Goal: Information Seeking & Learning: Learn about a topic

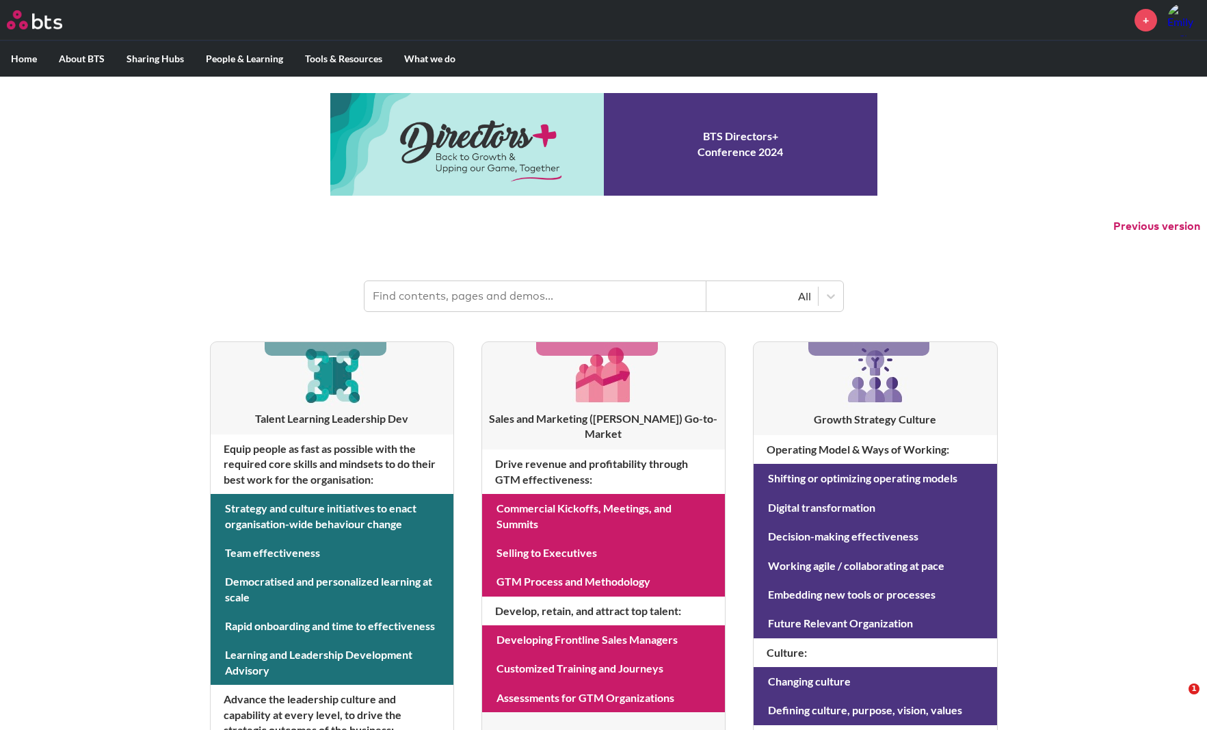
click at [504, 78] on div "MENU + Home About BTS Who we are How we work: Policies, Toolkits and Guidance I…" at bounding box center [603, 585] width 1207 height 1171
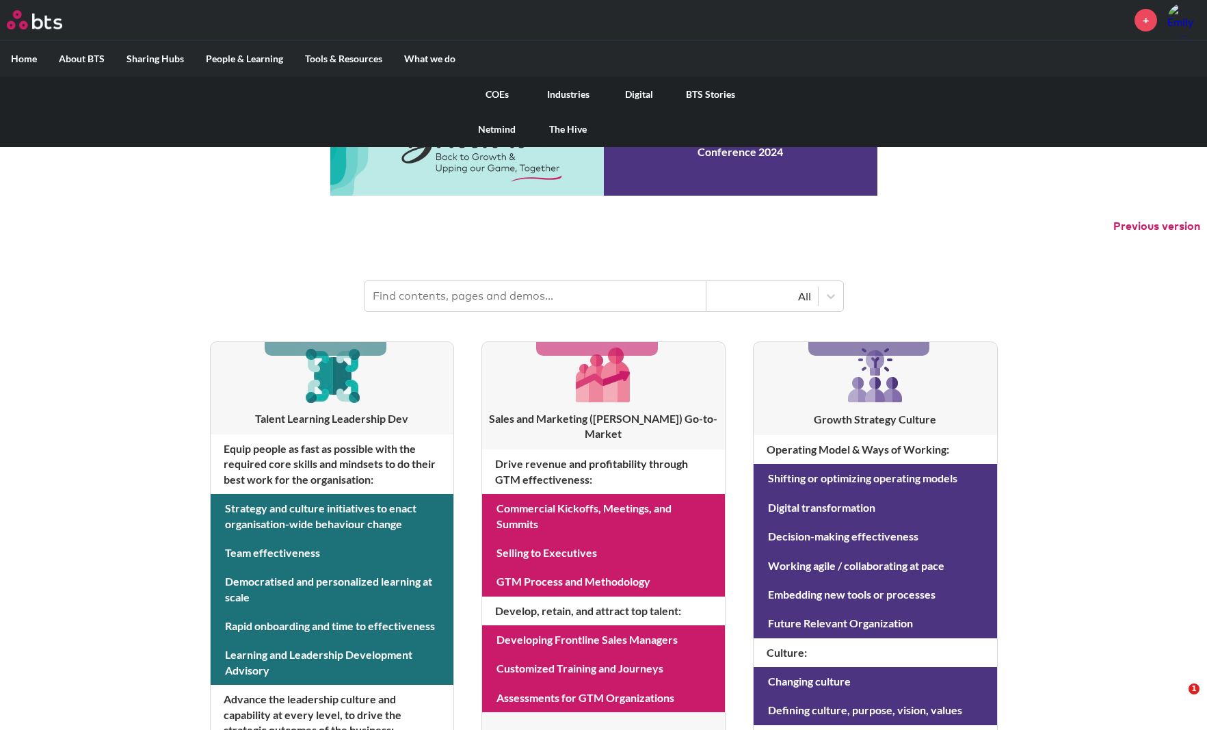
click at [487, 90] on link "COEs" at bounding box center [497, 95] width 71 height 36
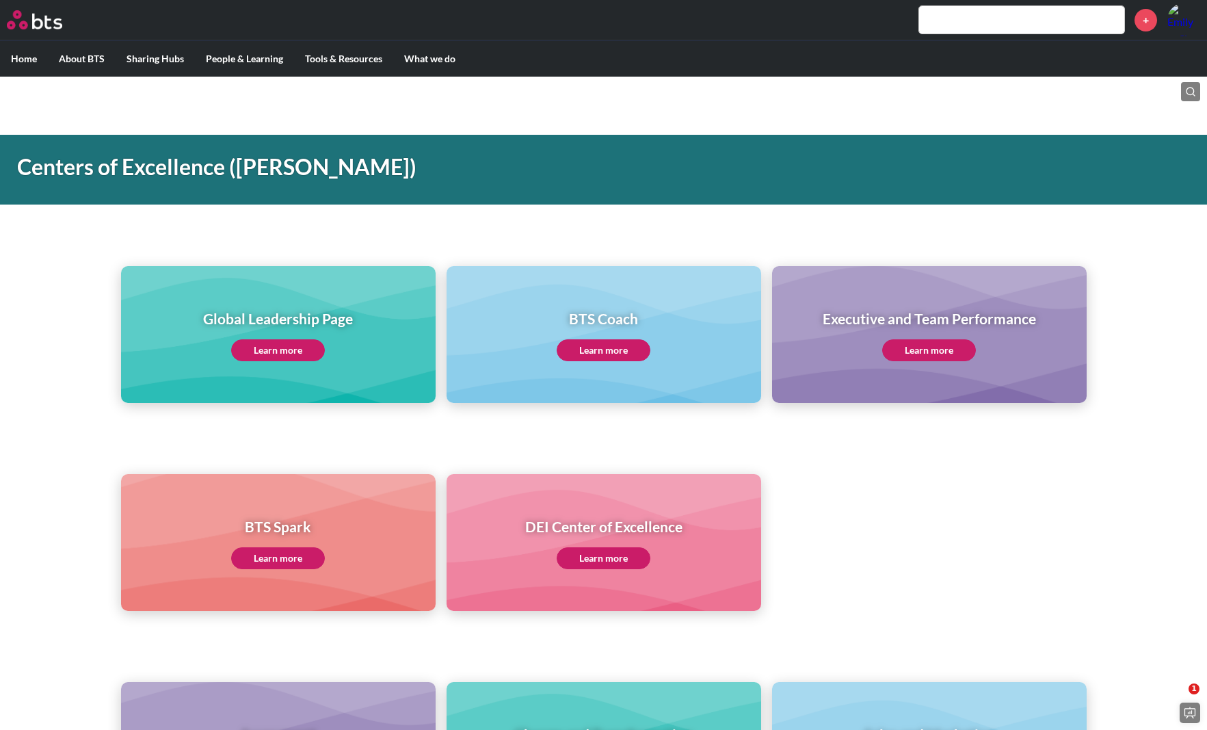
click at [923, 343] on link "Learn more" at bounding box center [929, 350] width 94 height 22
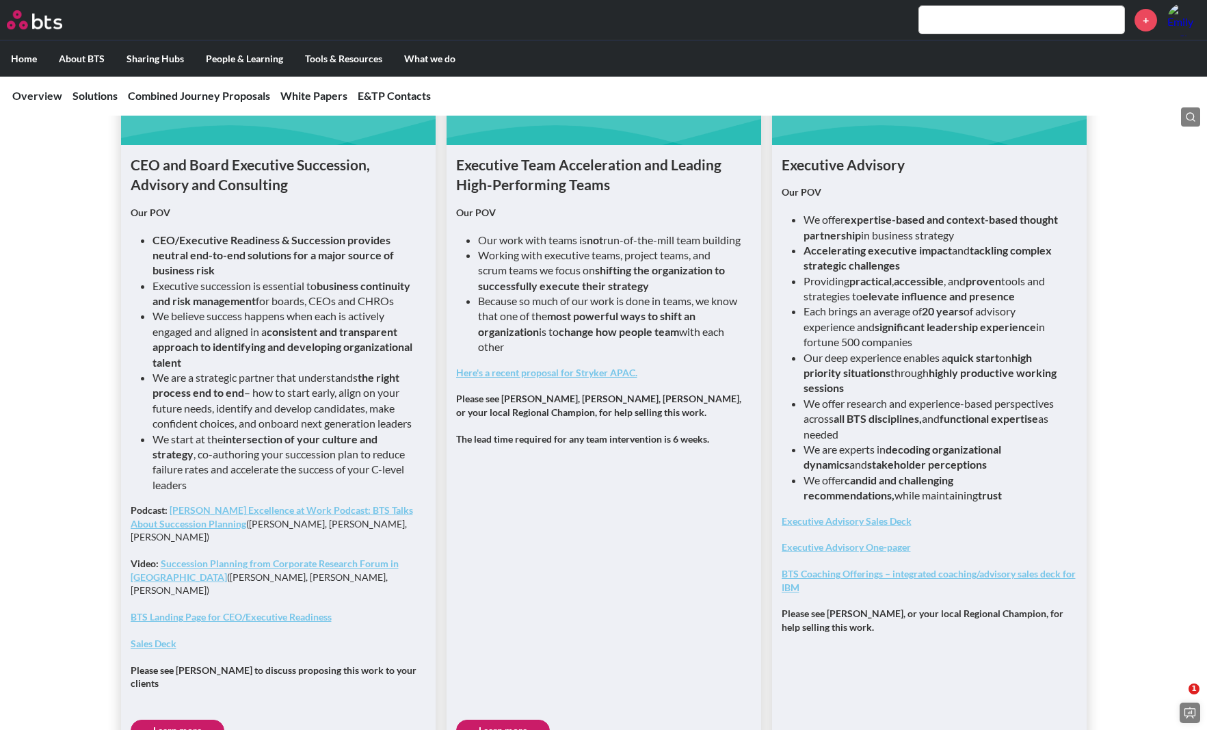
scroll to position [1014, 0]
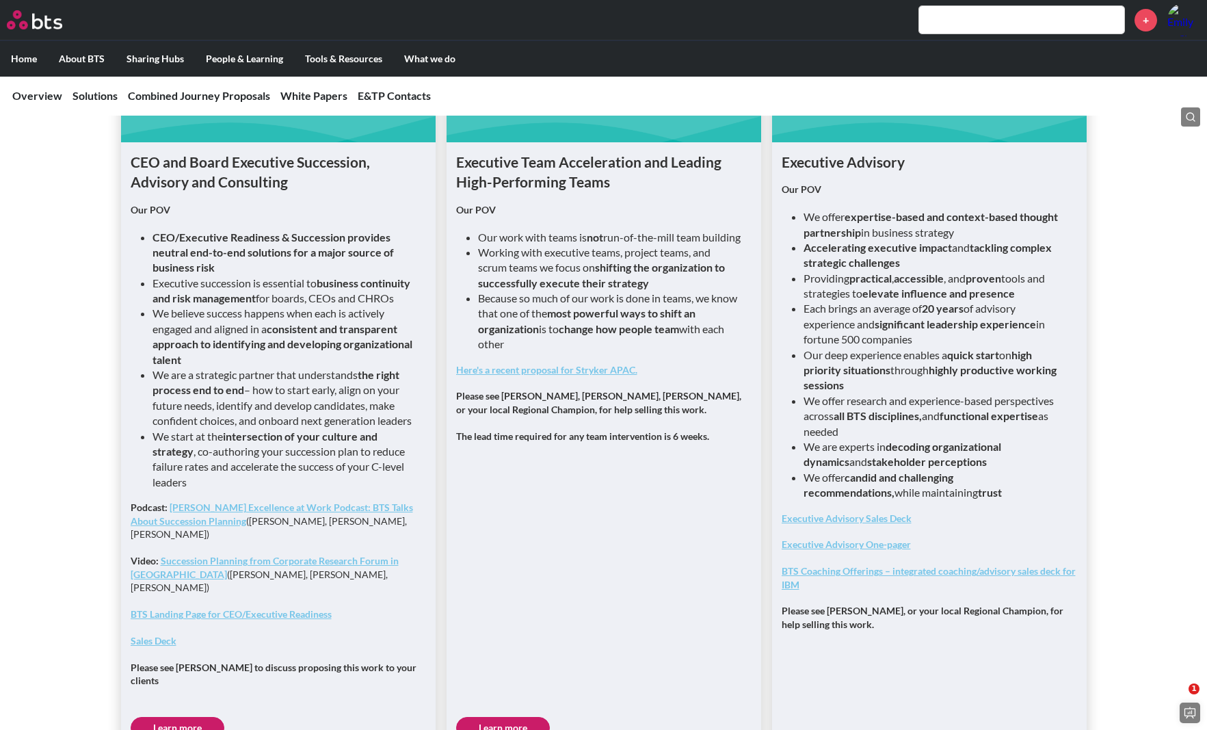
click at [508, 717] on link "Learn more" at bounding box center [503, 728] width 94 height 22
click at [508, 375] on link "Here's a recent proposal for Stryker APAC." at bounding box center [546, 370] width 181 height 12
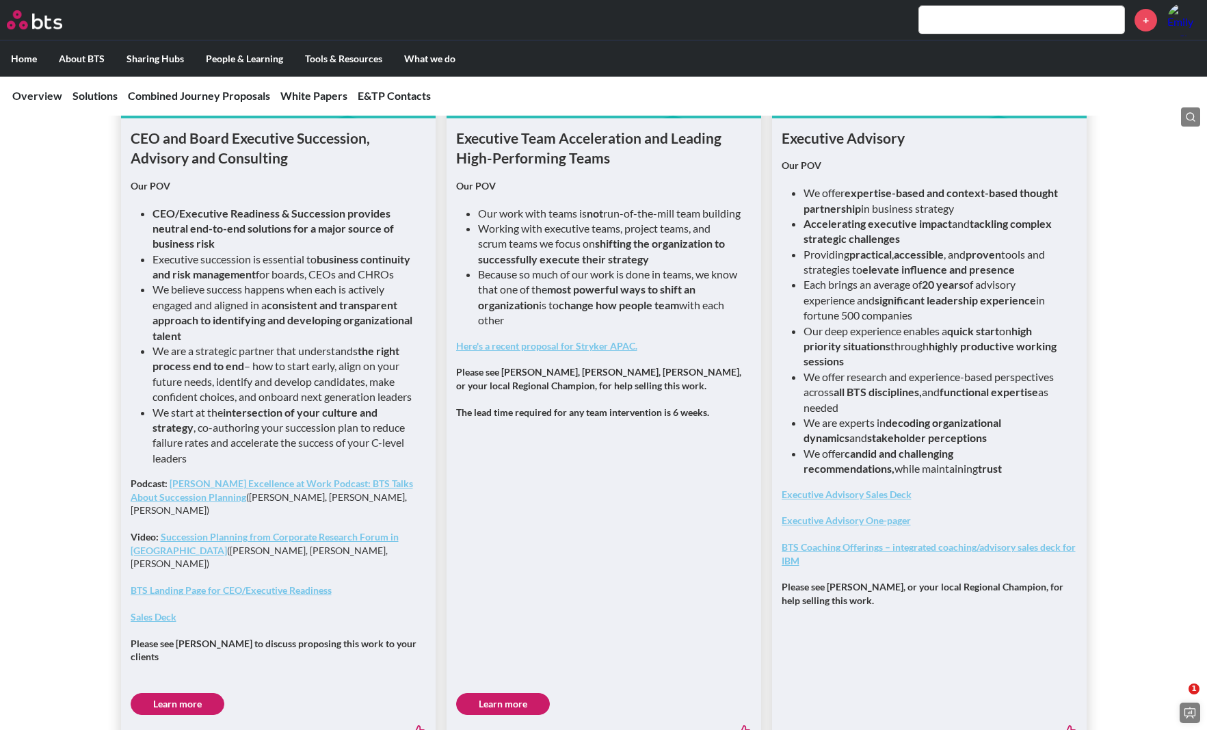
scroll to position [1053, 0]
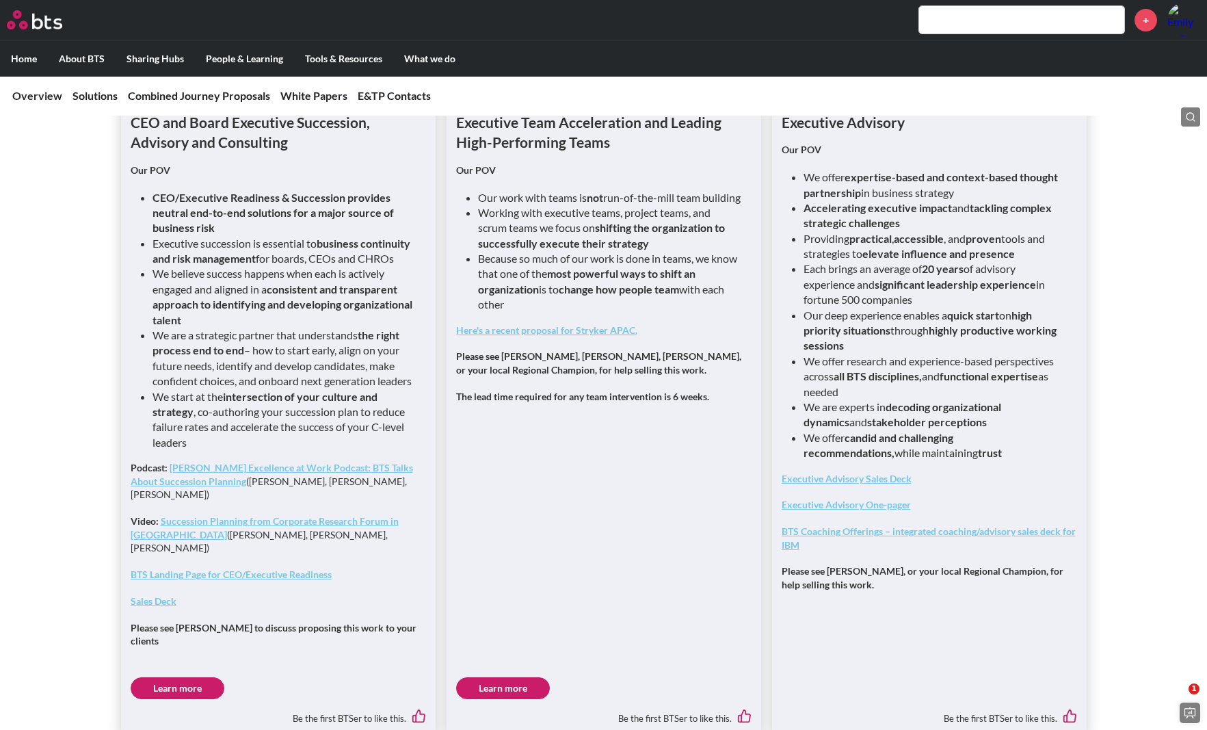
click at [525, 677] on link "Learn more" at bounding box center [503, 688] width 94 height 22
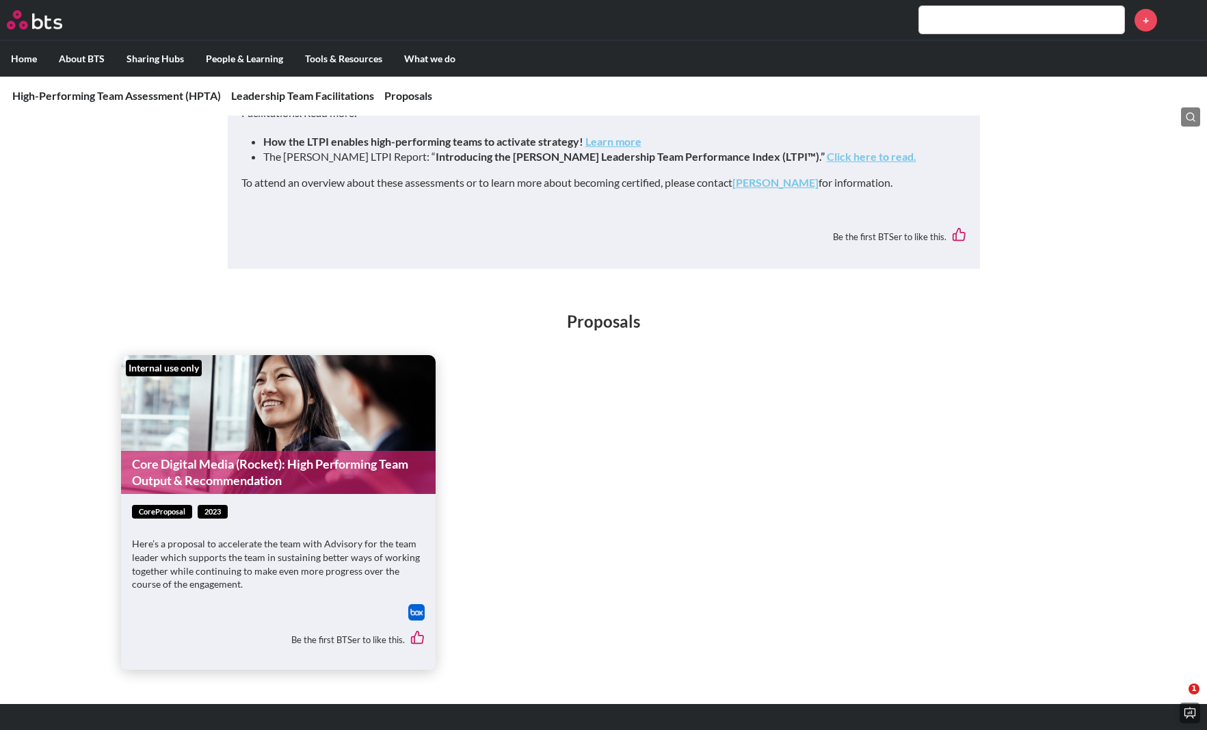
scroll to position [1656, 0]
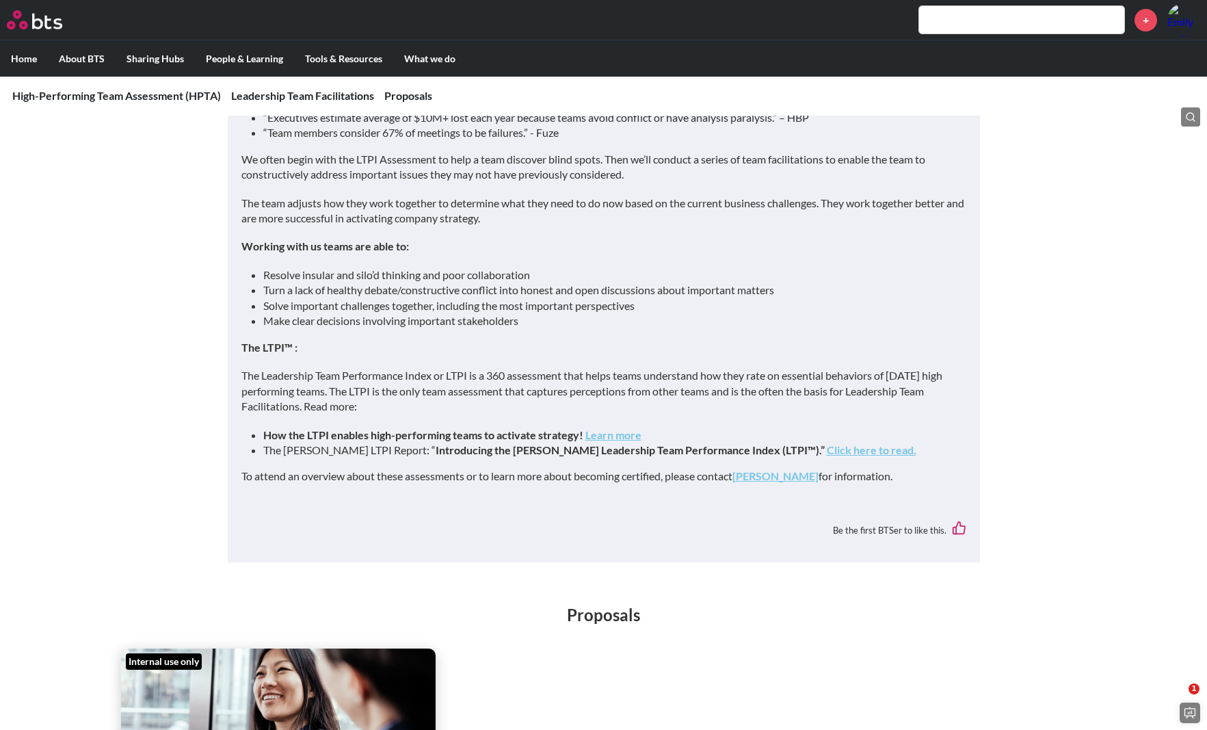
scroll to position [1656, 0]
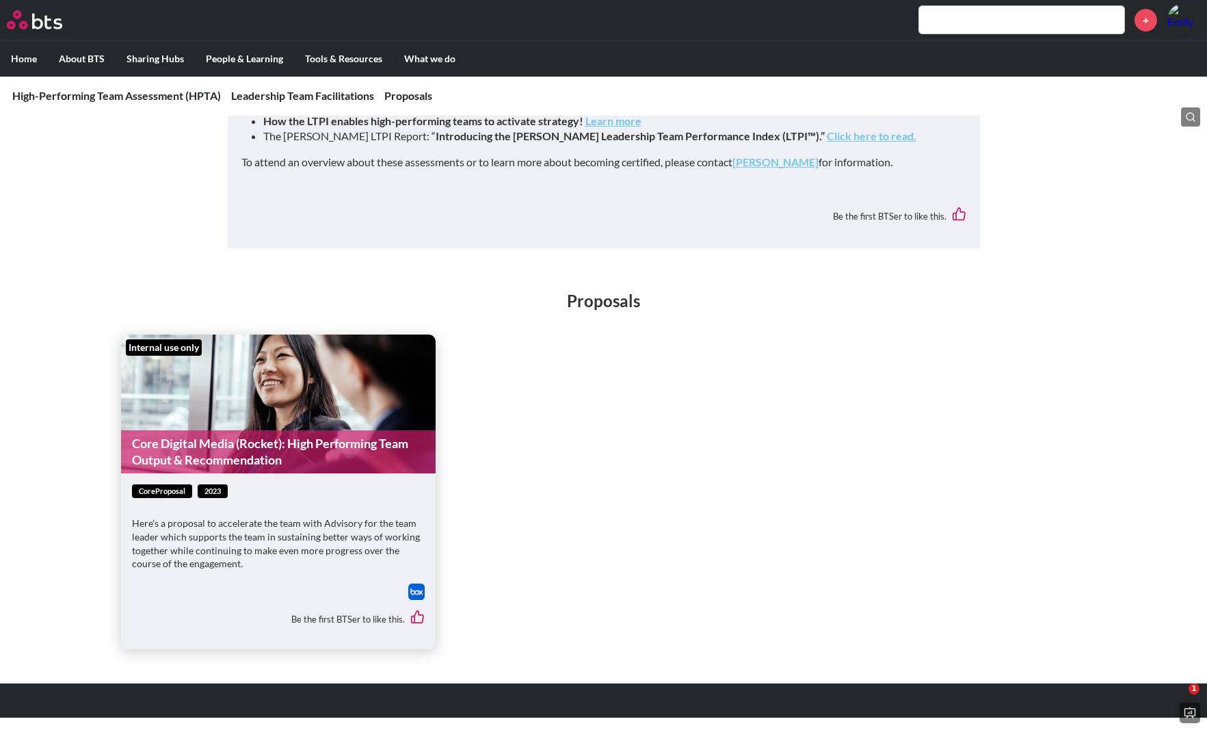
click at [352, 451] on link "Core Digital Media (Rocket): High Performing Team Output & Recommendation" at bounding box center [278, 451] width 315 height 43
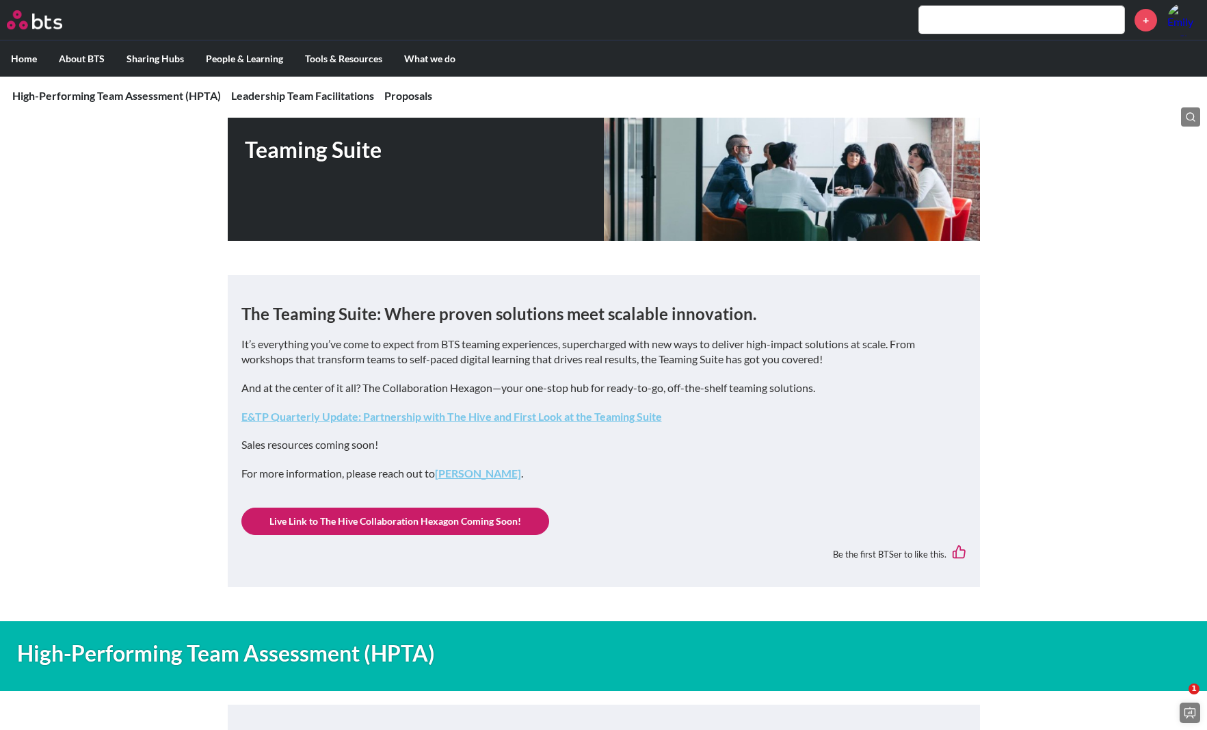
scroll to position [0, 0]
